Goal: Information Seeking & Learning: Learn about a topic

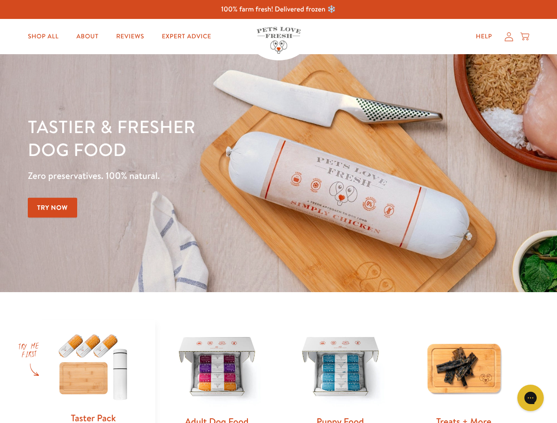
click at [278, 212] on div "Tastier & fresher dog food Zero preservatives. 100% natural. Try Now" at bounding box center [195, 173] width 334 height 116
click at [531, 398] on icon "Gorgias live chat" at bounding box center [530, 398] width 8 height 8
